Goal: Answer question/provide support: Share knowledge or assist other users

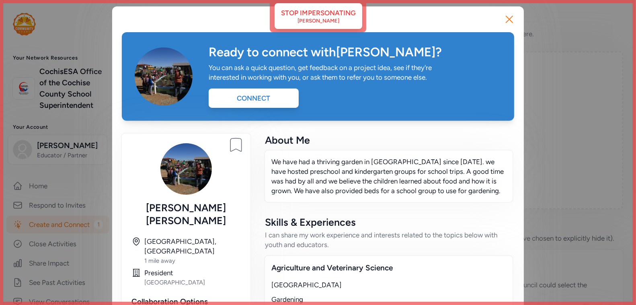
scroll to position [0, 0]
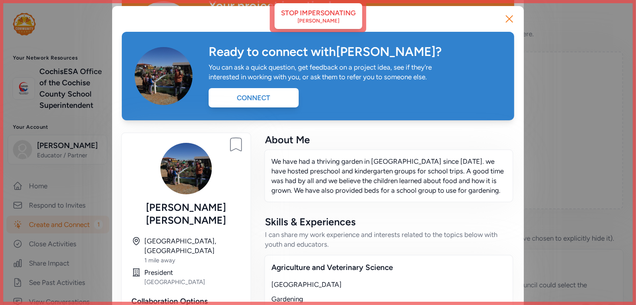
click at [332, 12] on div "Ready to connect with Rebecca ? You can ask a quick question, get feedback on a…" at bounding box center [318, 219] width 412 height 426
click at [330, 21] on div "Ready to connect with Rebecca ? You can ask a quick question, get feedback on a…" at bounding box center [318, 219] width 412 height 426
click at [507, 16] on icon "button" at bounding box center [509, 18] width 13 height 13
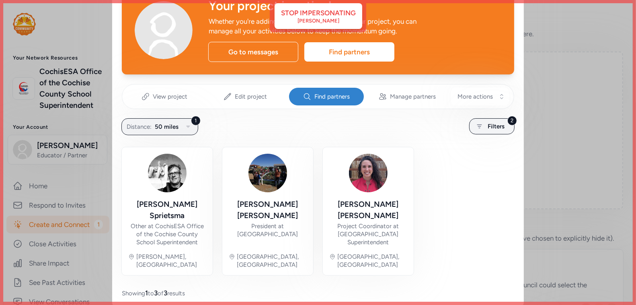
click at [338, 9] on div "Your project is active!" at bounding box center [355, 6] width 293 height 14
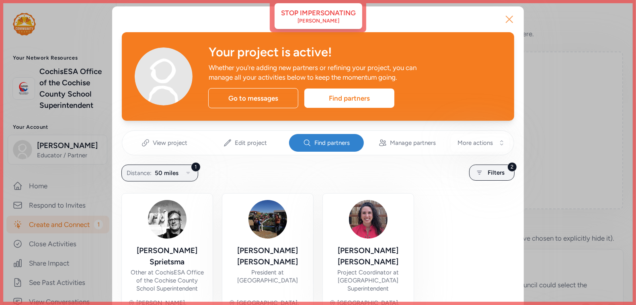
click at [507, 17] on icon "button" at bounding box center [510, 19] width 6 height 6
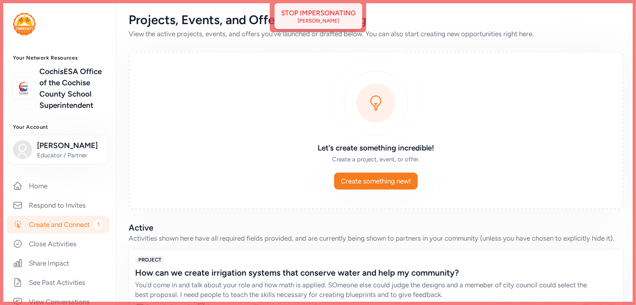
click at [319, 20] on div "Yolanda Everett" at bounding box center [319, 21] width 42 height 6
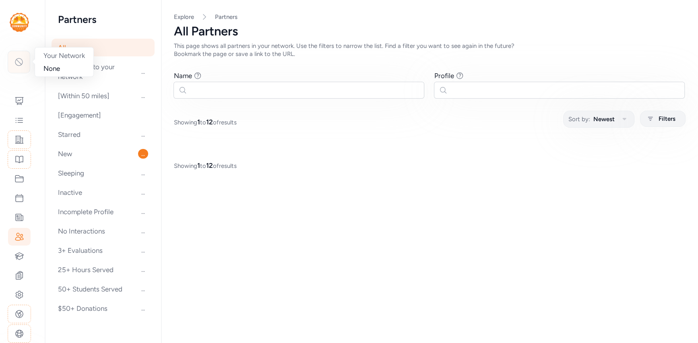
click at [19, 67] on div at bounding box center [19, 62] width 23 height 23
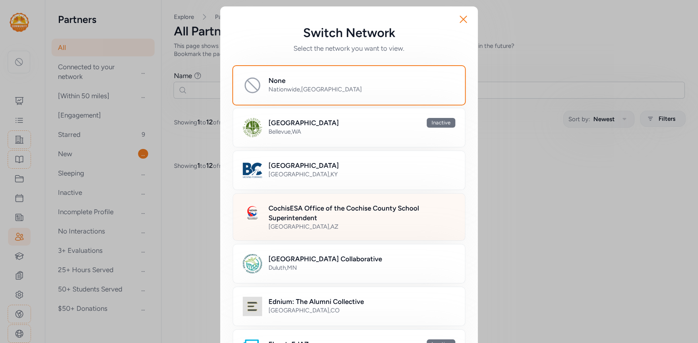
click at [282, 207] on h2 "CochisESA Office of the Cochise County School Superintendent" at bounding box center [361, 212] width 187 height 19
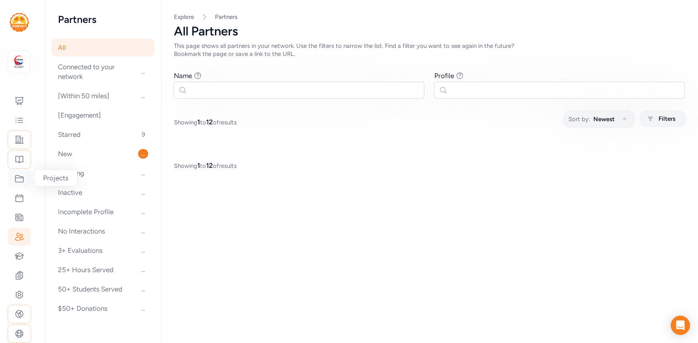
click at [20, 184] on div at bounding box center [19, 179] width 23 height 18
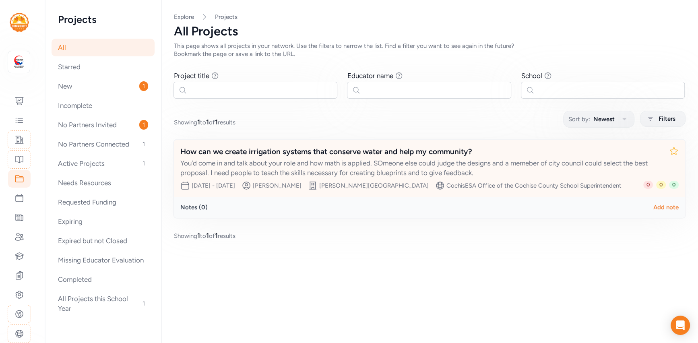
click at [509, 179] on div "How can we create irrigation systems that conserve water and help my community?…" at bounding box center [429, 168] width 511 height 57
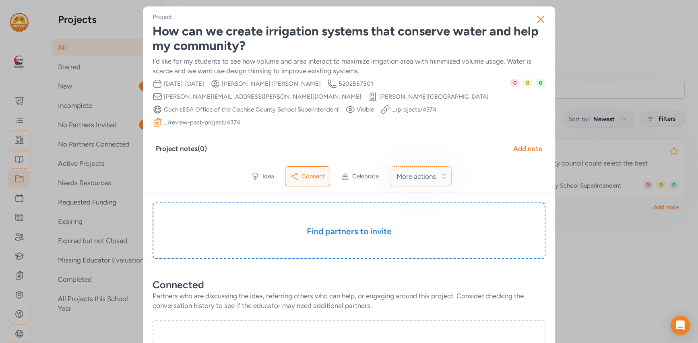
click at [447, 166] on button "More actions" at bounding box center [420, 176] width 62 height 20
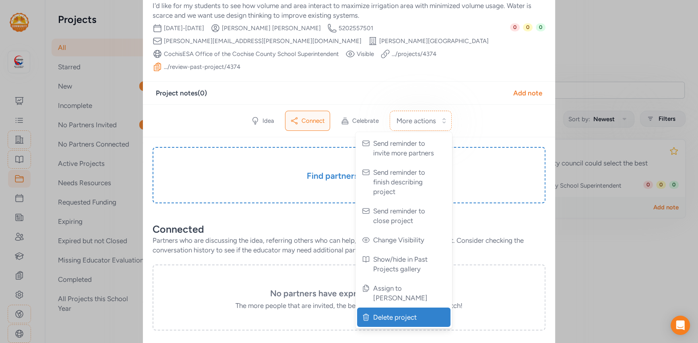
scroll to position [56, 0]
click at [398, 311] on span "Delete project" at bounding box center [404, 316] width 63 height 10
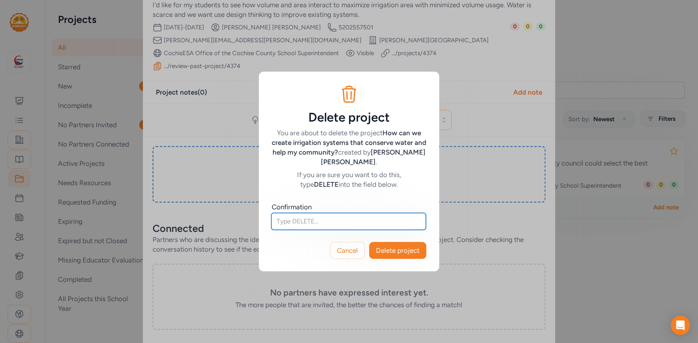
click at [375, 216] on input "text" at bounding box center [348, 221] width 154 height 17
type input "DELETE"
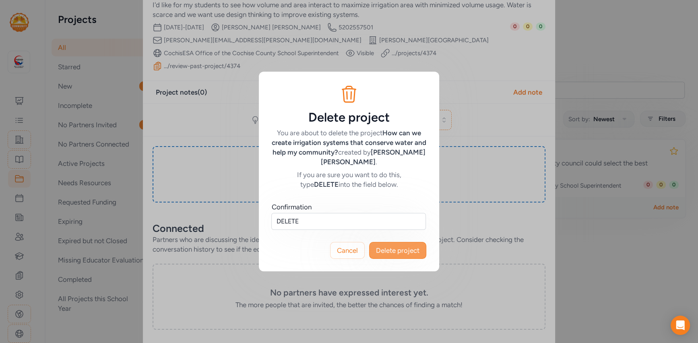
click at [397, 249] on span "Delete project" at bounding box center [397, 250] width 43 height 10
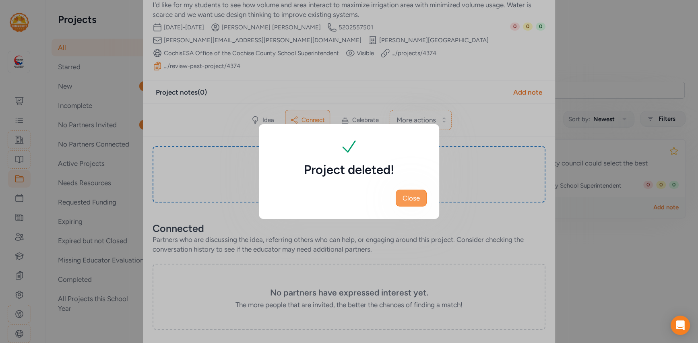
click at [408, 200] on span "Close" at bounding box center [410, 198] width 17 height 10
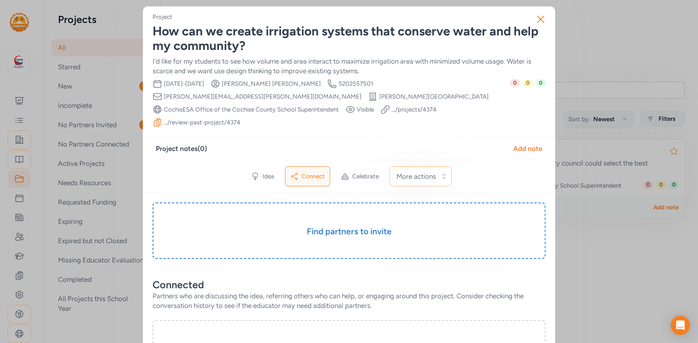
click at [9, 67] on div "Close Project How can we create irrigation systems that conserve water and help…" at bounding box center [349, 313] width 698 height 627
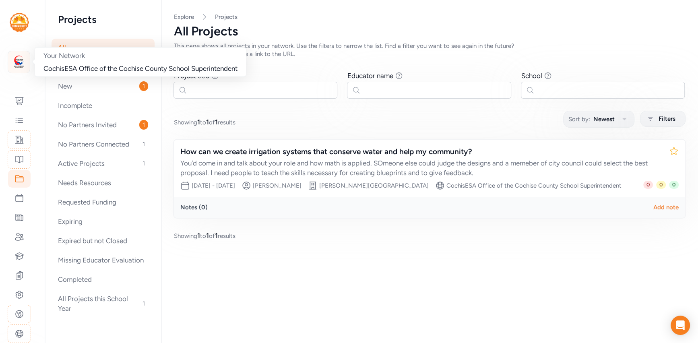
click at [15, 65] on img at bounding box center [19, 62] width 18 height 18
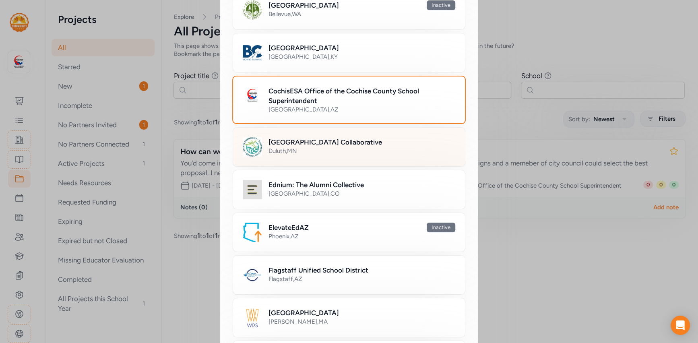
scroll to position [119, 0]
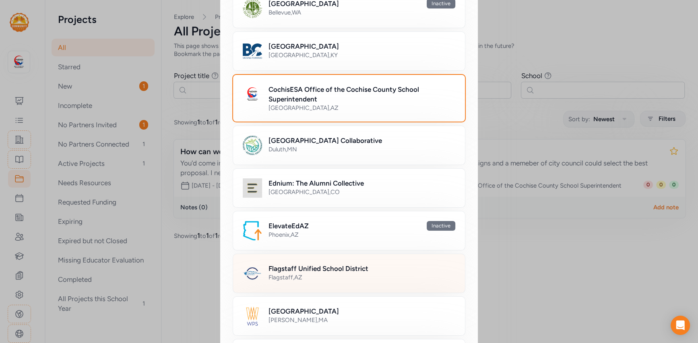
click at [301, 273] on div "Flagstaff , AZ" at bounding box center [361, 277] width 187 height 8
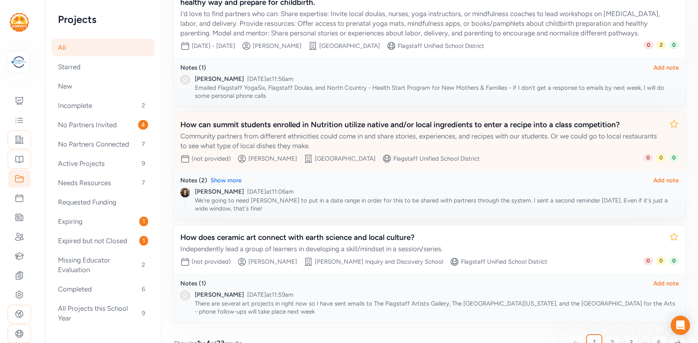
scroll to position [283, 0]
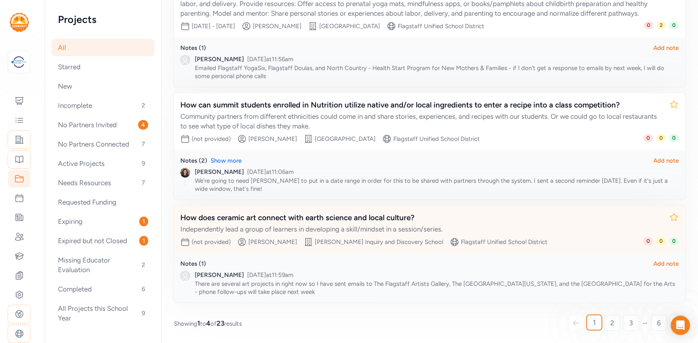
click at [420, 221] on div "How does ceramic art connect with earth science and local culture?" at bounding box center [421, 217] width 482 height 11
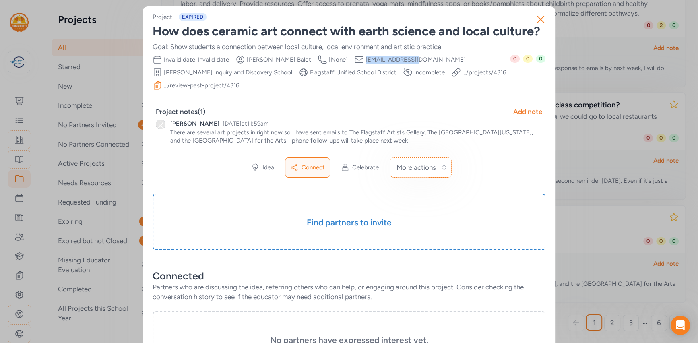
drag, startPoint x: 384, startPoint y: 62, endPoint x: 337, endPoint y: 61, distance: 47.1
click at [337, 61] on div "Date Range Invalid date - Invalid date Creator Cyndy Balot Creator Phone Number…" at bounding box center [330, 72] width 357 height 35
copy span "cbalot@fusd1.org"
click at [519, 107] on div "Add note" at bounding box center [527, 112] width 29 height 10
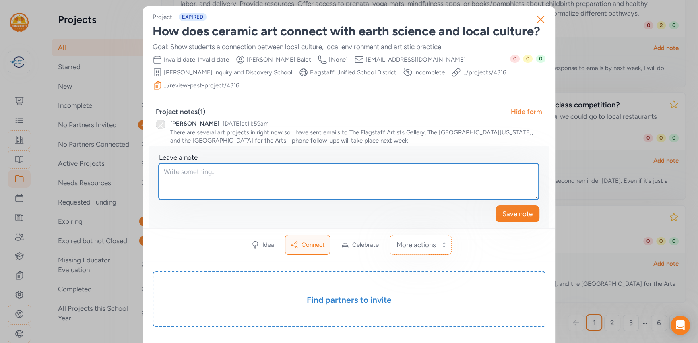
click at [273, 163] on textarea at bounding box center [349, 181] width 380 height 36
type textarea "Reached out to Cyndy to offer support"
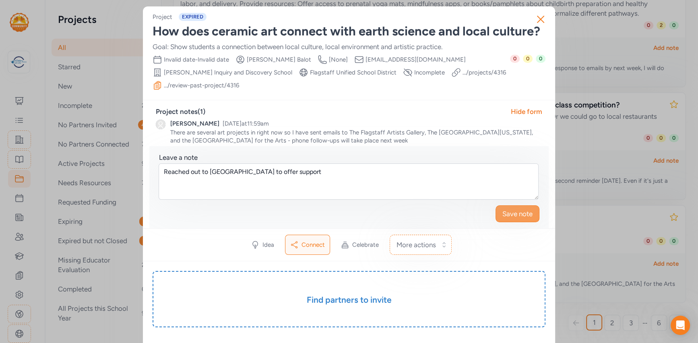
click at [527, 209] on span "Save note" at bounding box center [517, 214] width 30 height 10
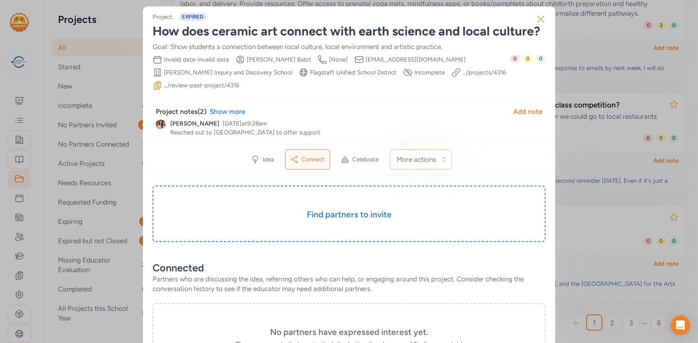
click at [545, 17] on icon "button" at bounding box center [540, 19] width 13 height 13
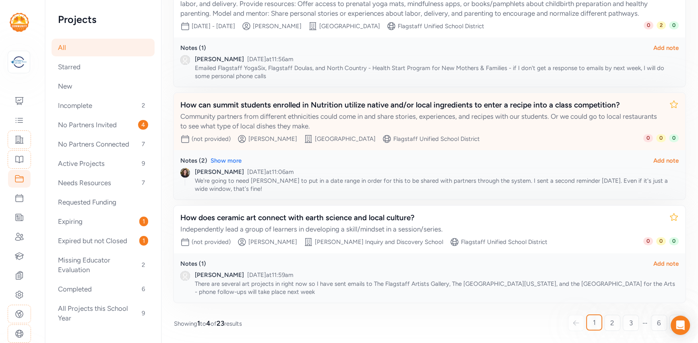
click at [467, 113] on div "Community partners from different ethnicities could come in and share stories, …" at bounding box center [421, 120] width 482 height 19
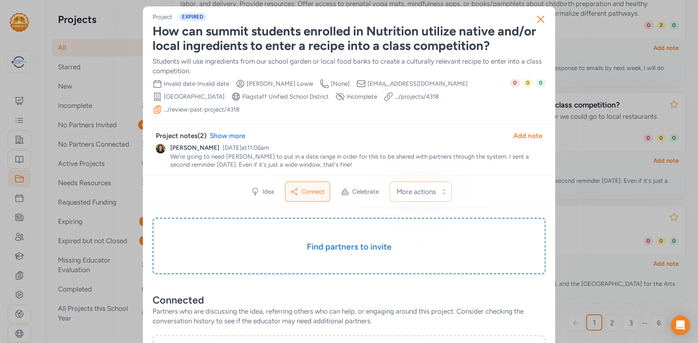
scroll to position [1, 0]
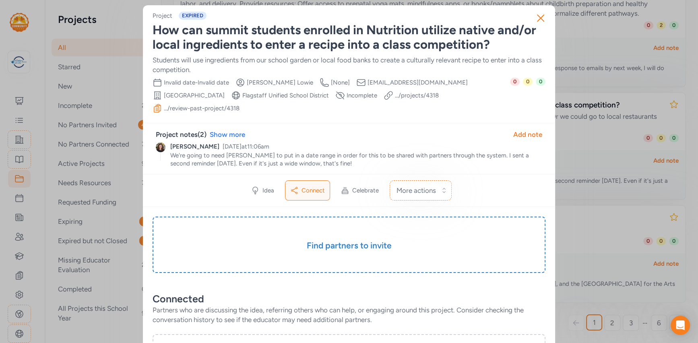
click at [395, 93] on link ".../projects/ 4318" at bounding box center [417, 95] width 44 height 8
click at [367, 81] on span "plowie@fusd1.org" at bounding box center [417, 82] width 100 height 8
copy div "plowie@fusd1.org School"
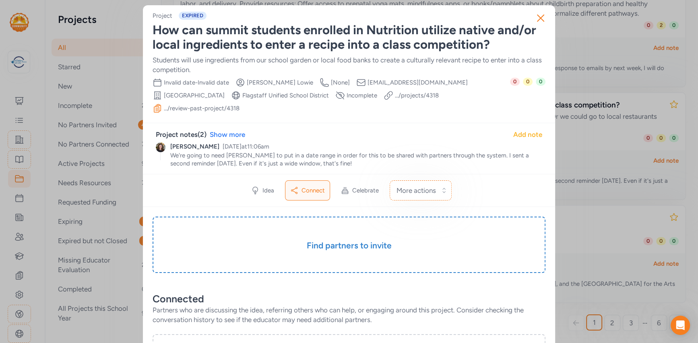
click at [522, 130] on div "Add note" at bounding box center [527, 135] width 29 height 10
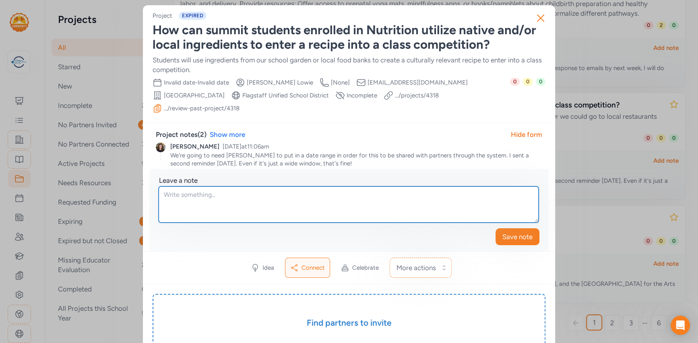
click at [349, 194] on textarea at bounding box center [349, 204] width 380 height 36
type textarea "T"
type textarea "r"
type textarea "Reached out to provide support"
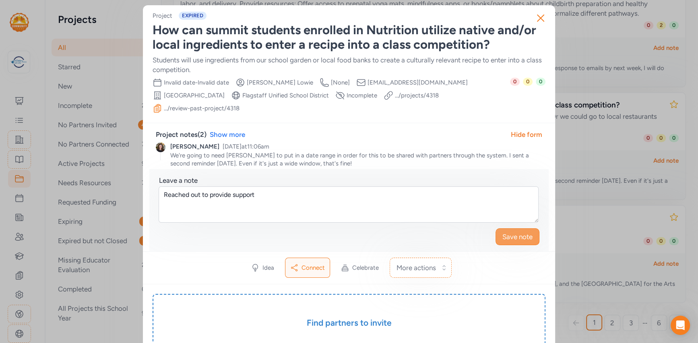
click at [512, 232] on span "Save note" at bounding box center [517, 237] width 30 height 10
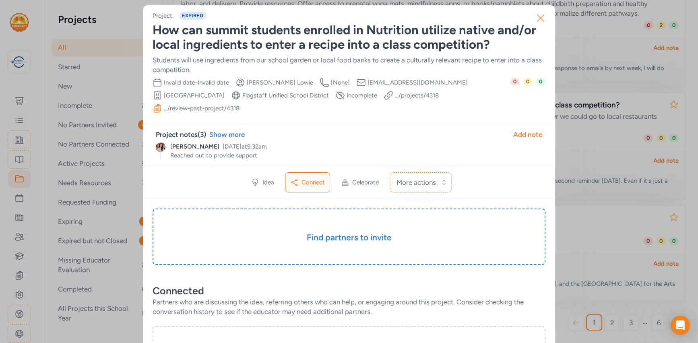
click at [536, 20] on icon "button" at bounding box center [540, 18] width 13 height 13
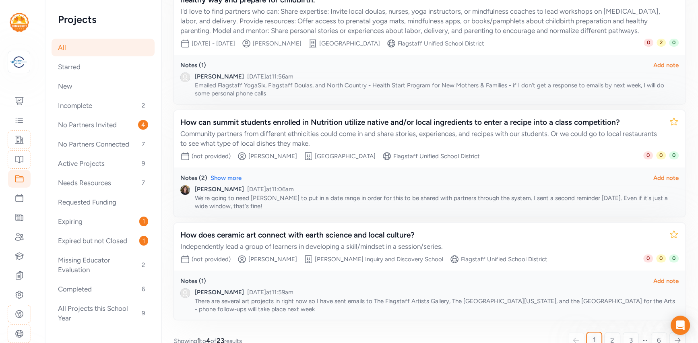
scroll to position [283, 0]
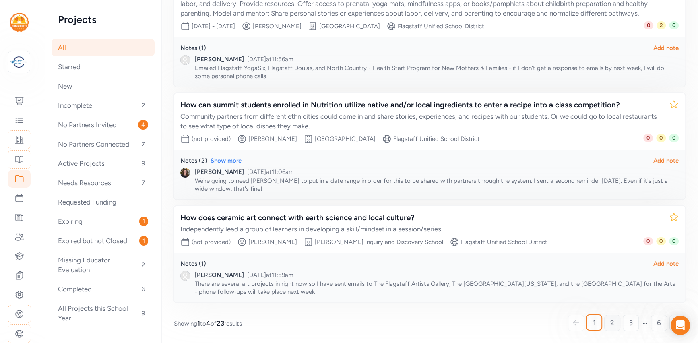
click at [615, 327] on link "2" at bounding box center [612, 323] width 16 height 16
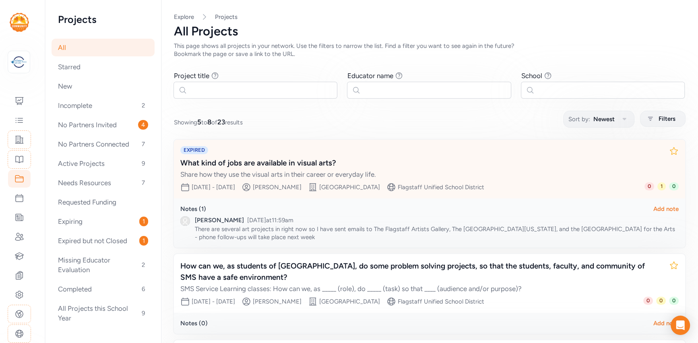
click at [253, 165] on div "What kind of jobs are available in visual arts?" at bounding box center [421, 162] width 482 height 11
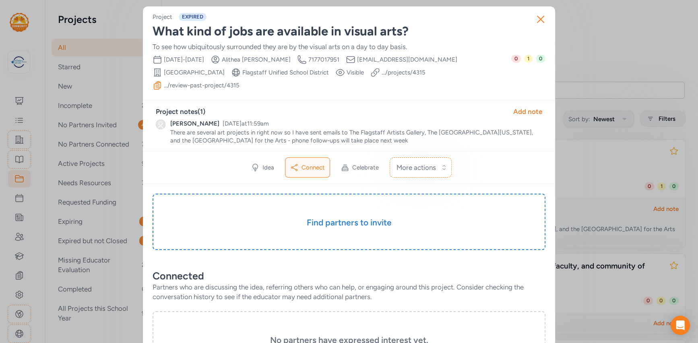
click at [378, 60] on span "agorski@fusd1.org" at bounding box center [407, 60] width 100 height 8
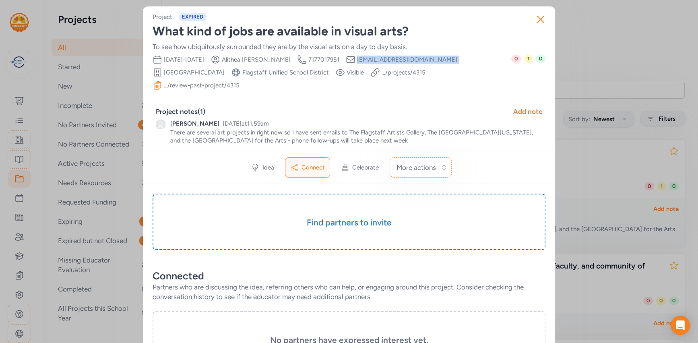
copy div "agorski@fusd1.org School"
click at [531, 107] on div "Add note" at bounding box center [527, 112] width 29 height 10
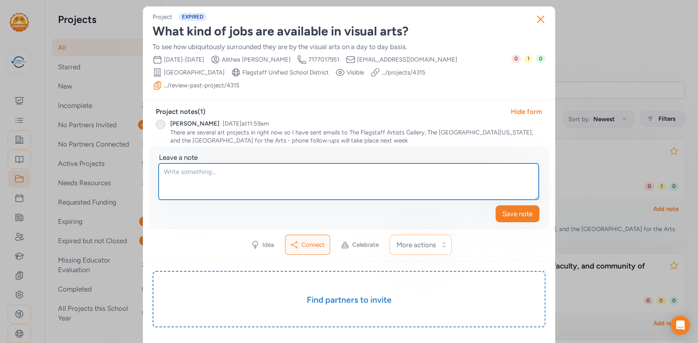
click at [358, 174] on textarea at bounding box center [349, 181] width 380 height 36
type textarea "T"
type textarea "Reached out to offer support"
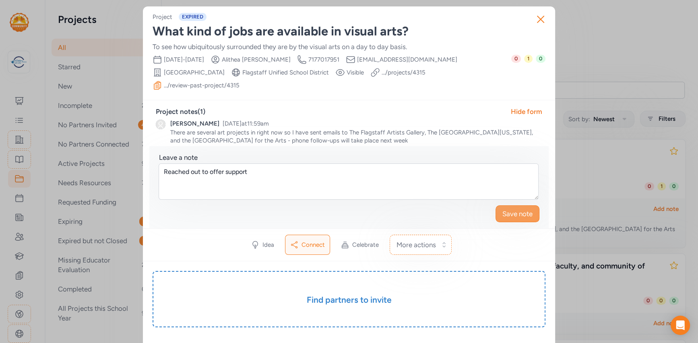
click at [511, 209] on span "Save note" at bounding box center [517, 214] width 30 height 10
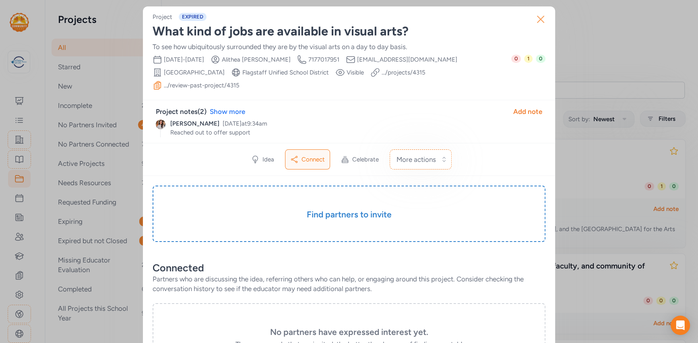
click at [538, 18] on icon "button" at bounding box center [540, 19] width 6 height 6
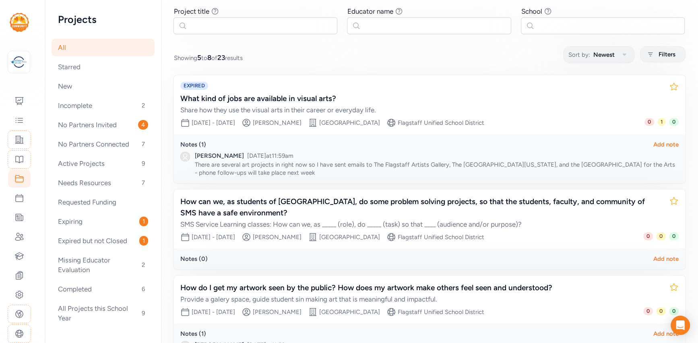
scroll to position [125, 0]
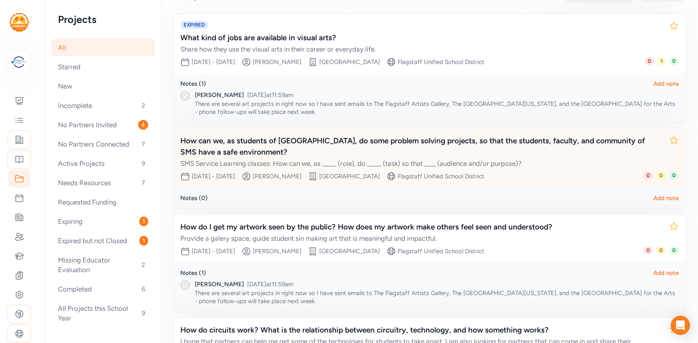
click at [402, 145] on div "How can we, as students of Sinagua Middle School, do some problem solving proje…" at bounding box center [421, 146] width 482 height 23
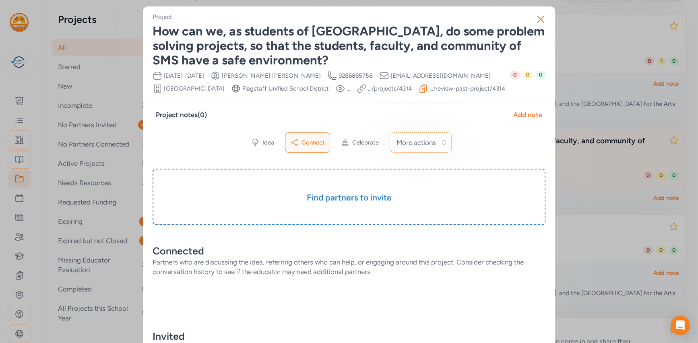
scroll to position [0, 0]
click at [368, 86] on link ".../projects/ 4314" at bounding box center [390, 88] width 44 height 8
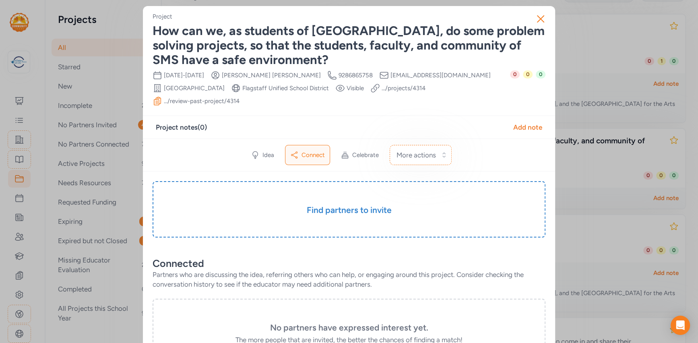
click at [390, 75] on span "jjones1@fusd1.org" at bounding box center [440, 75] width 100 height 8
copy div "jjones1@fusd1.org School"
click at [519, 122] on div "Add note" at bounding box center [527, 127] width 29 height 10
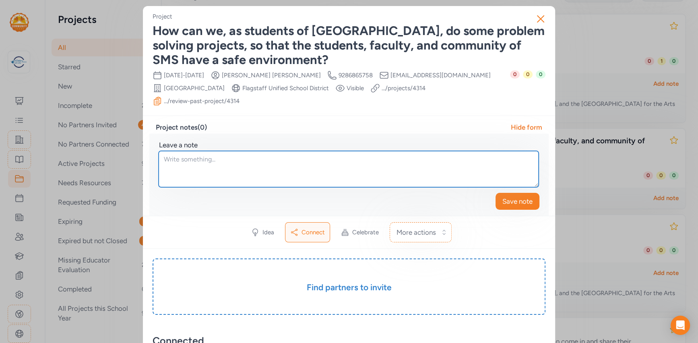
click at [328, 153] on textarea at bounding box center [349, 169] width 380 height 36
type textarea "T"
type textarea "Reached out to offer support"
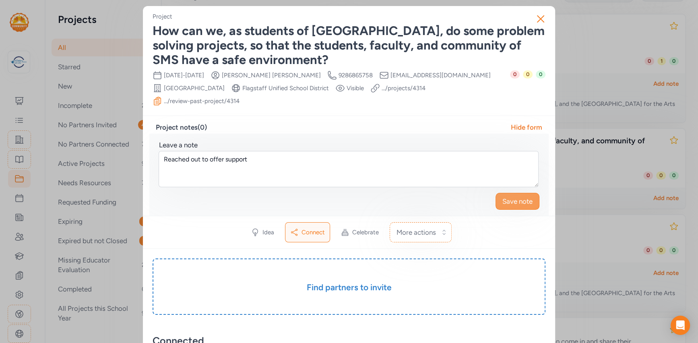
click at [502, 196] on span "Save note" at bounding box center [517, 201] width 30 height 10
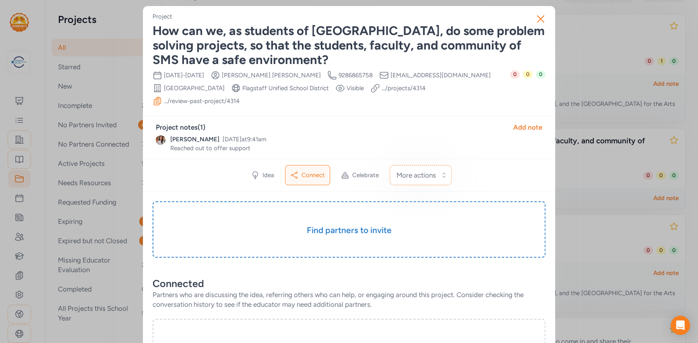
click at [616, 26] on div "Close Project How can we, as students of Sinagua Middle School, do some problem…" at bounding box center [349, 313] width 698 height 626
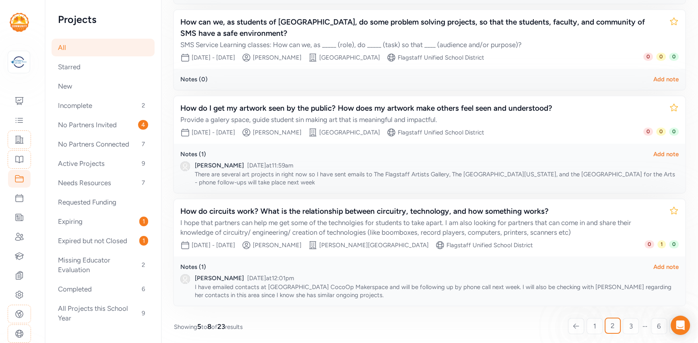
scroll to position [247, 0]
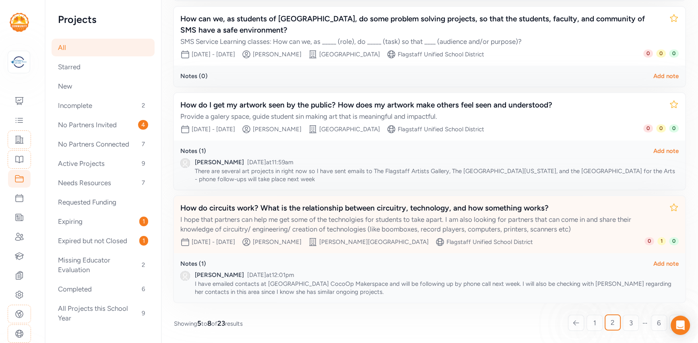
click at [338, 215] on div "I hope that partners can help me get some of the technolgies for students to ta…" at bounding box center [421, 223] width 482 height 19
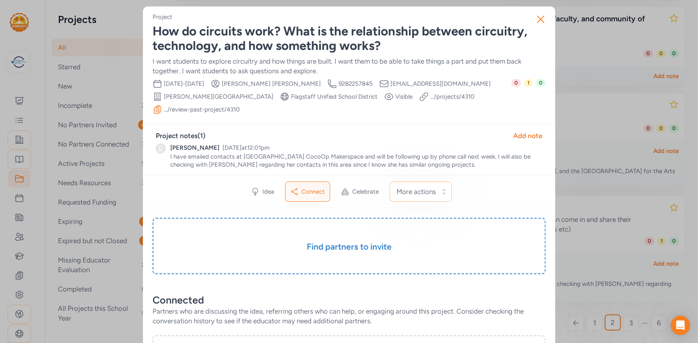
click at [430, 95] on link ".../projects/ 4310" at bounding box center [452, 97] width 44 height 8
click at [571, 72] on div "Close Project How do circuits work? What is the relationship between circuitry,…" at bounding box center [349, 313] width 698 height 626
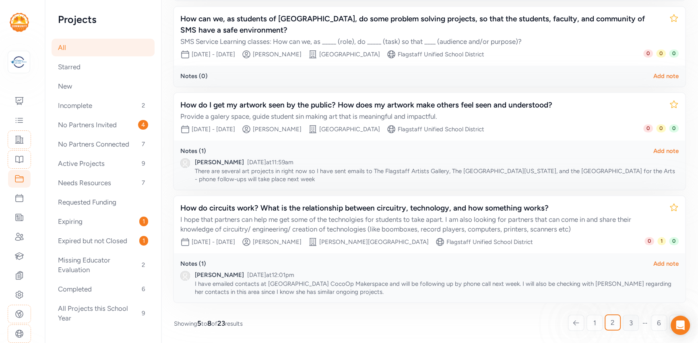
click at [632, 318] on span "3" at bounding box center [631, 323] width 4 height 10
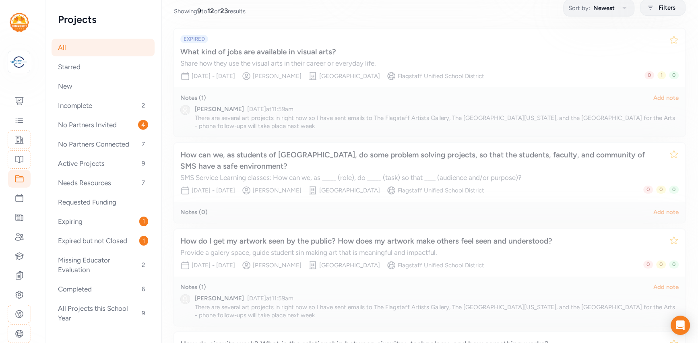
scroll to position [111, 0]
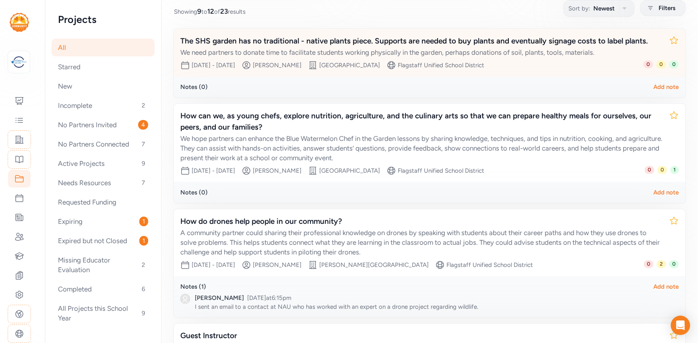
click at [480, 48] on div "We need partners to donate time to facilitate students working physically in th…" at bounding box center [421, 52] width 482 height 10
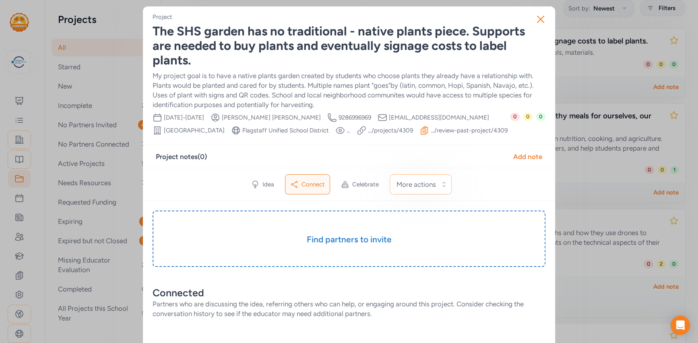
click at [368, 129] on link ".../projects/ 4309" at bounding box center [390, 130] width 45 height 8
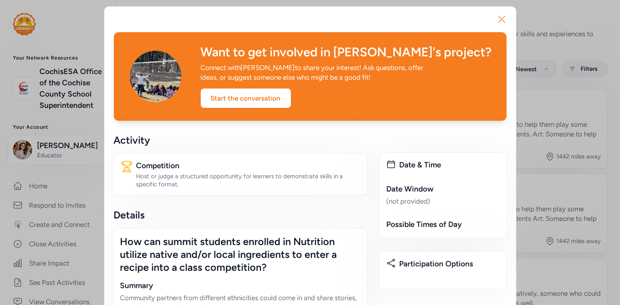
click at [501, 21] on icon "button" at bounding box center [501, 19] width 13 height 13
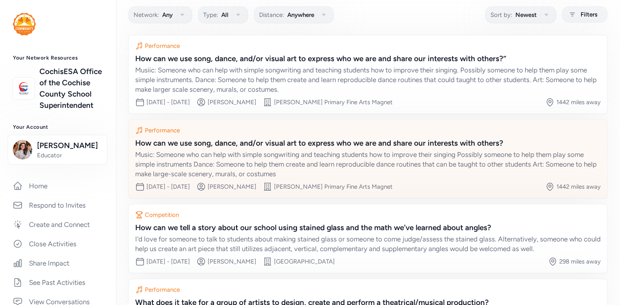
scroll to position [55, 0]
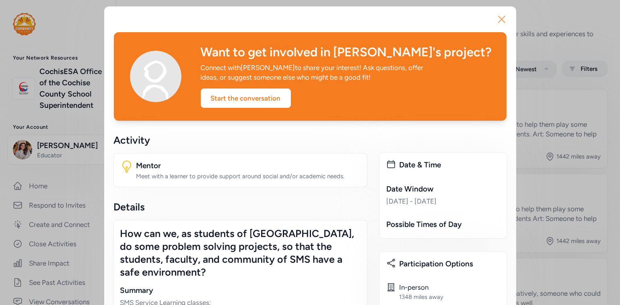
click at [501, 24] on icon "button" at bounding box center [501, 19] width 13 height 13
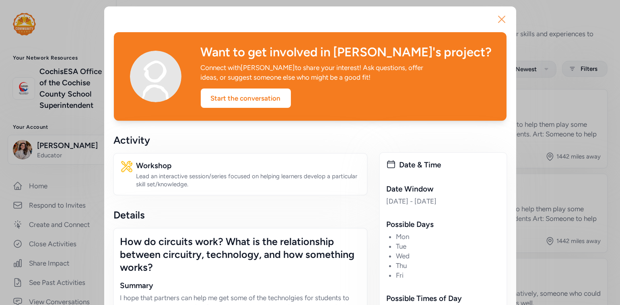
click at [502, 16] on icon "button" at bounding box center [501, 19] width 13 height 13
